Goal: Book appointment/travel/reservation

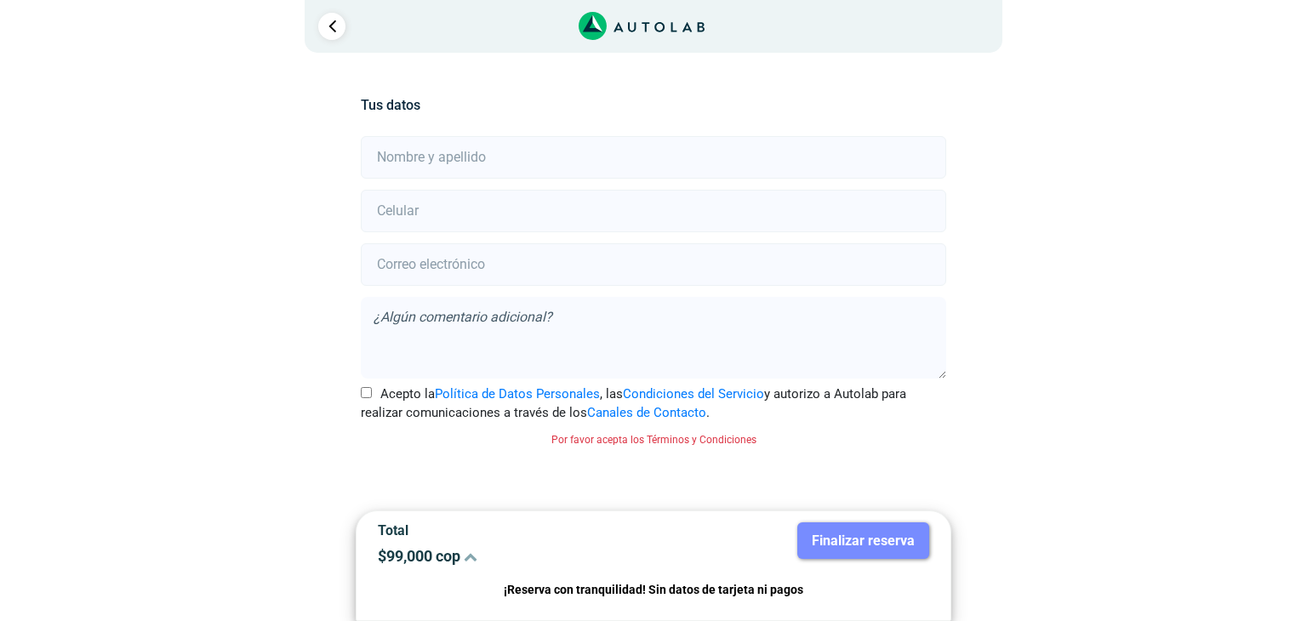
click at [432, 164] on input "text" at bounding box center [653, 157] width 585 height 43
type input "[PERSON_NAME]"
type input "3225692009"
click at [416, 260] on input "email" at bounding box center [653, 264] width 585 height 43
type input "[EMAIL_ADDRESS][DOMAIN_NAME]"
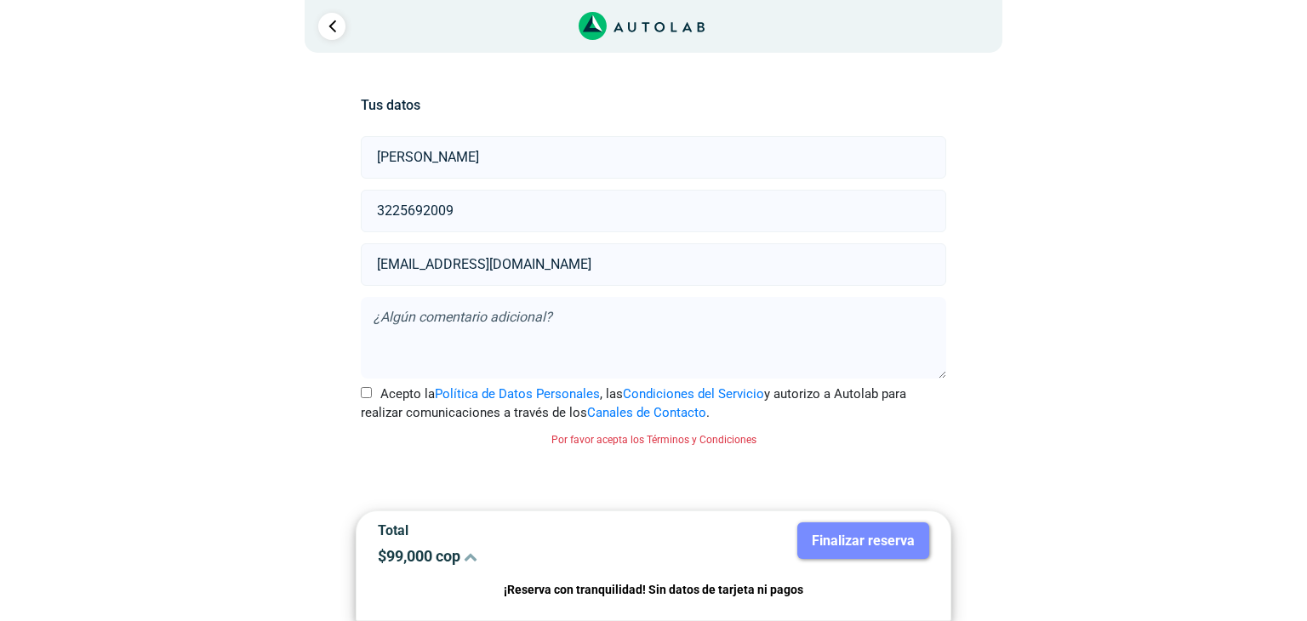
click at [370, 392] on input "Acepto la Política de Datos Personales , las Condiciones del Servicio y autoriz…" at bounding box center [366, 392] width 11 height 11
checkbox input "true"
click at [272, 443] on div "Llevo mi carro [GEOGRAPHIC_DATA] Lugar del Servicio Sede CARIBE CARS SERVICE a …" at bounding box center [654, 300] width 826 height 492
click at [882, 535] on button "Finalizar reserva" at bounding box center [863, 541] width 132 height 37
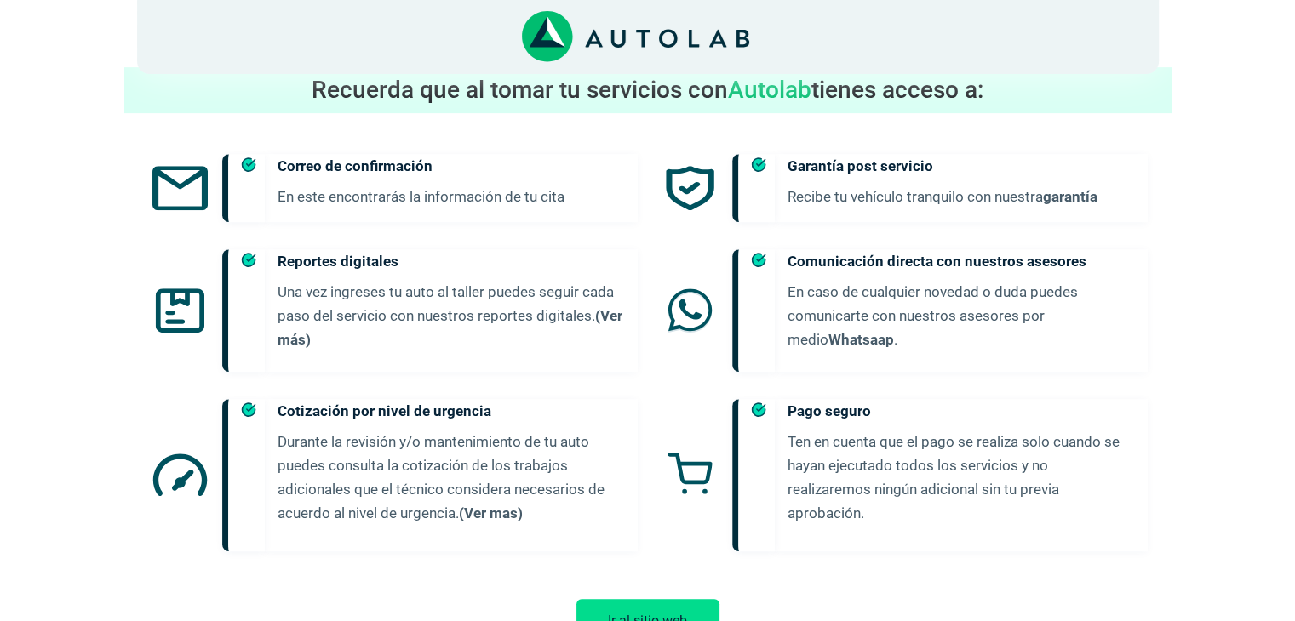
scroll to position [729, 0]
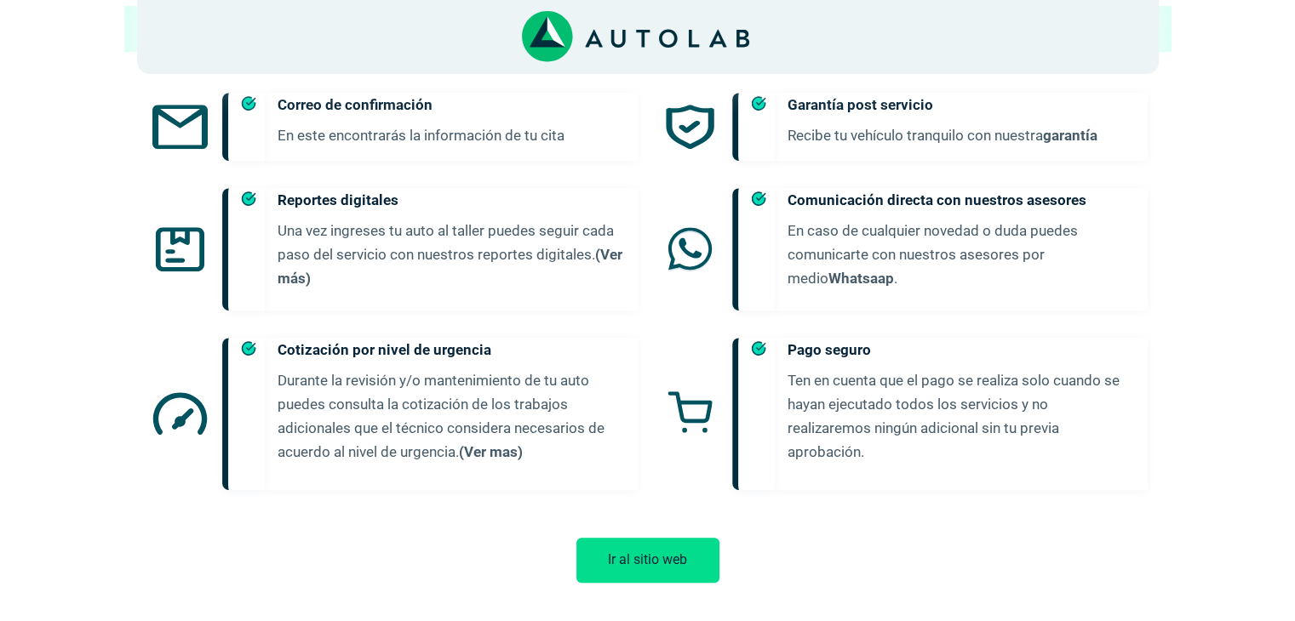
drag, startPoint x: 612, startPoint y: 551, endPoint x: 704, endPoint y: 93, distance: 467.0
click at [612, 551] on button "Ir al sitio web" at bounding box center [647, 560] width 143 height 45
